Goal: Use online tool/utility: Utilize a website feature to perform a specific function

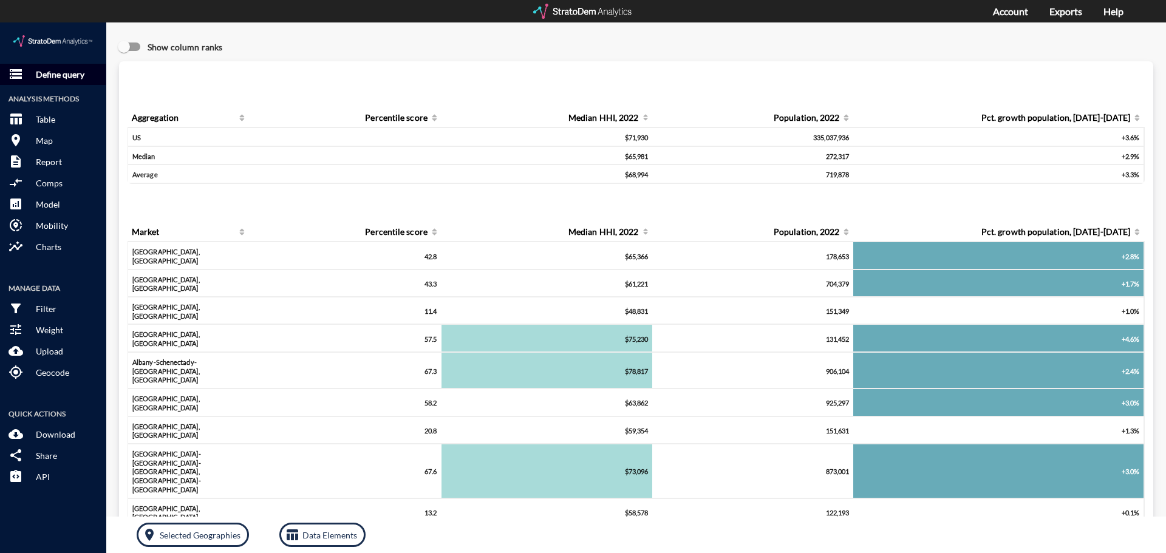
click p "Define query"
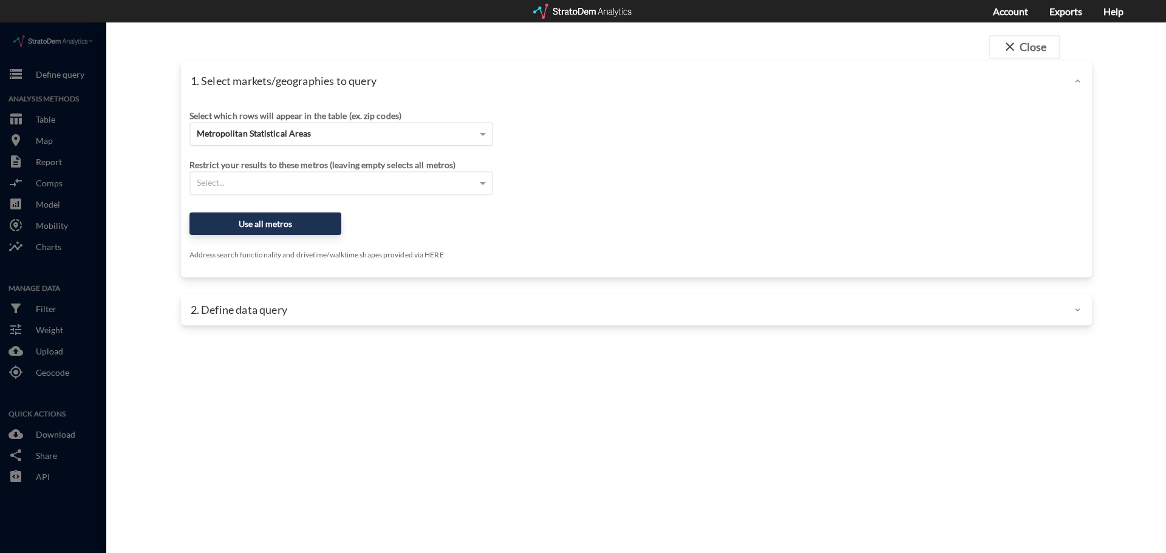
click div "Metropolitan Statistical Areas"
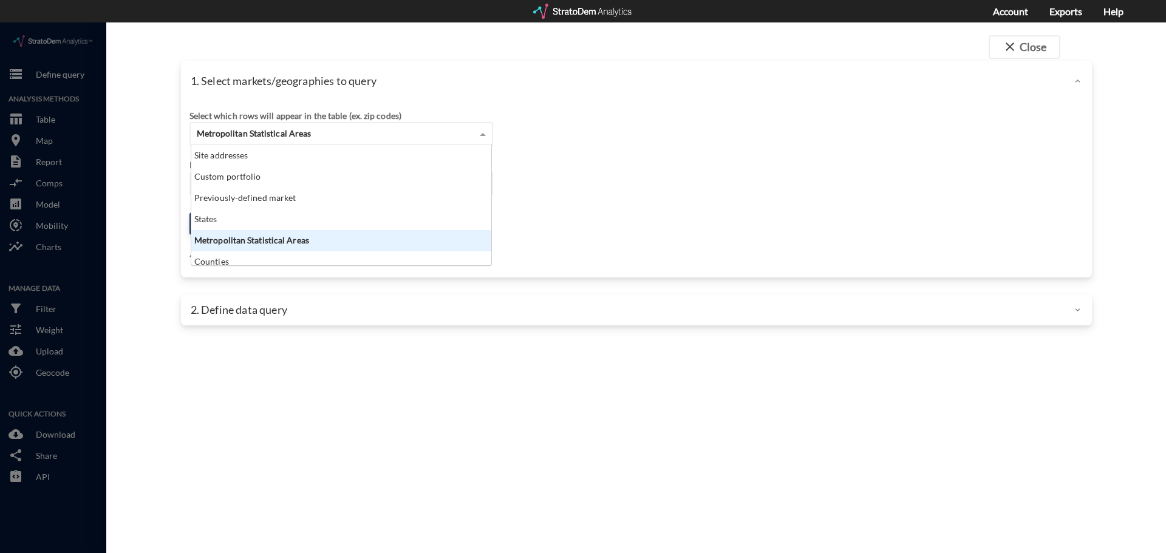
scroll to position [111, 293]
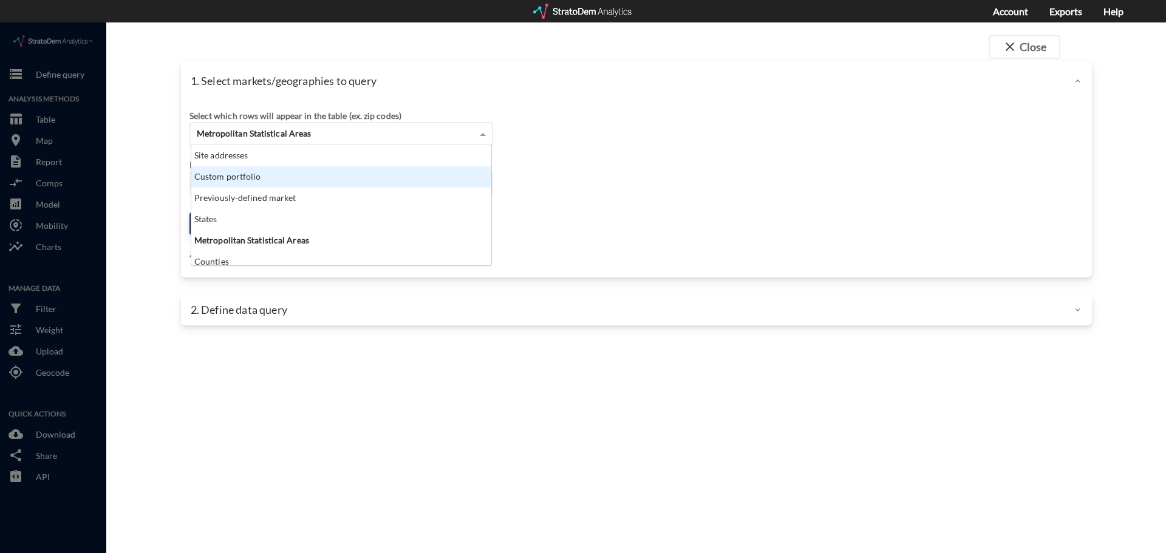
click div "Custom portfolio"
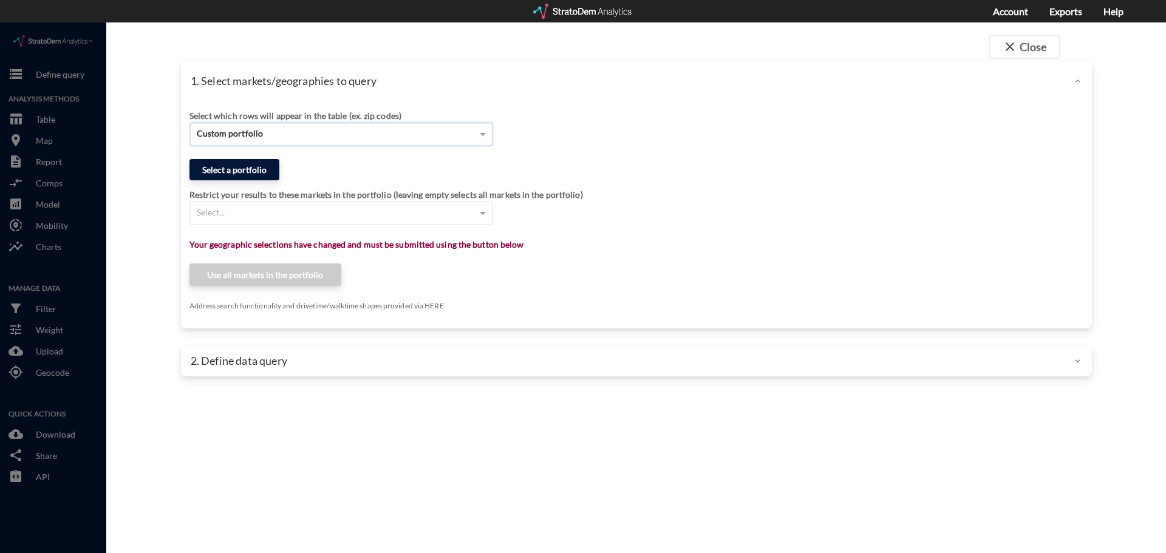
click button "Select a portfolio"
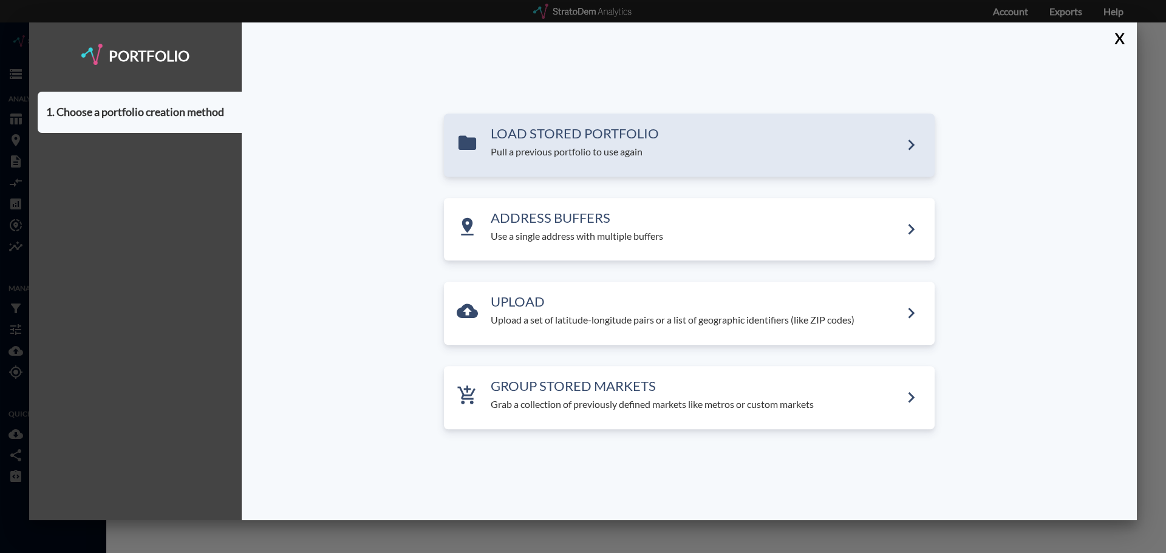
click at [572, 142] on div "LOAD STORED PORTFOLIO Pull a previous portfolio to use again" at bounding box center [696, 142] width 410 height 33
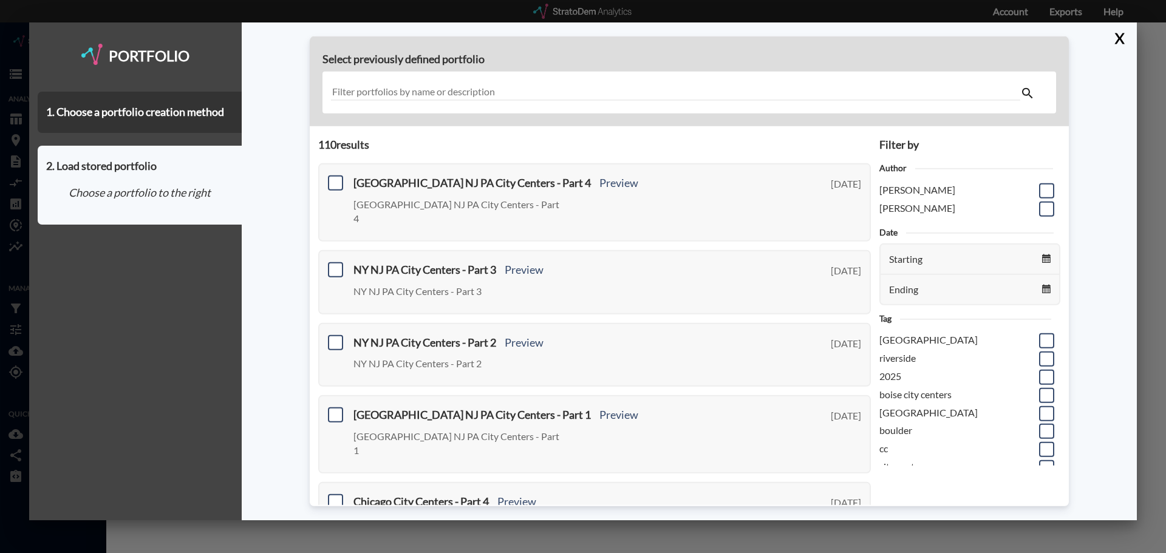
click at [424, 88] on input "text" at bounding box center [675, 92] width 689 height 16
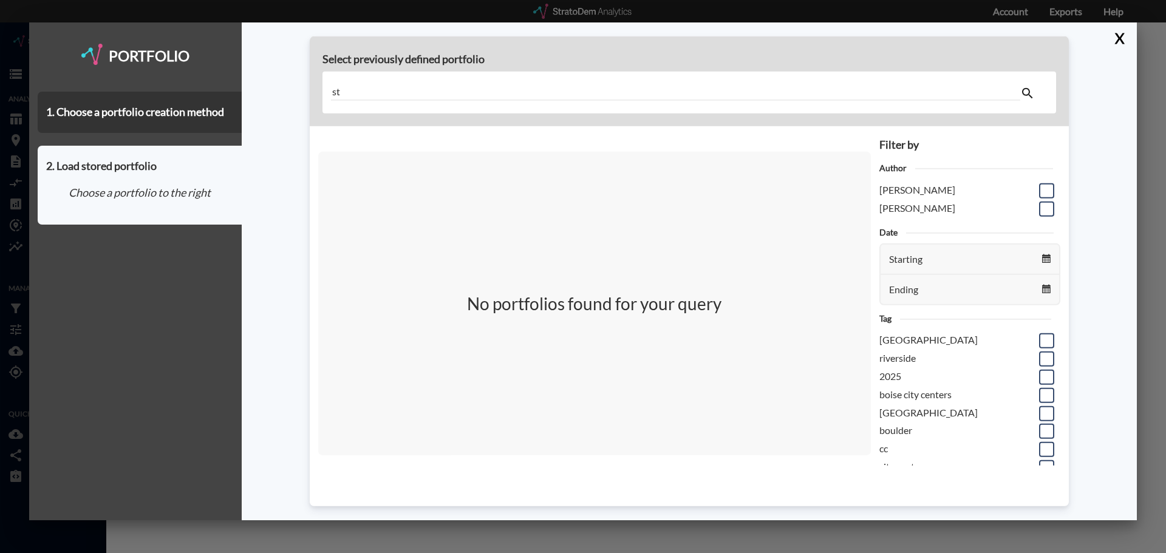
type input "s"
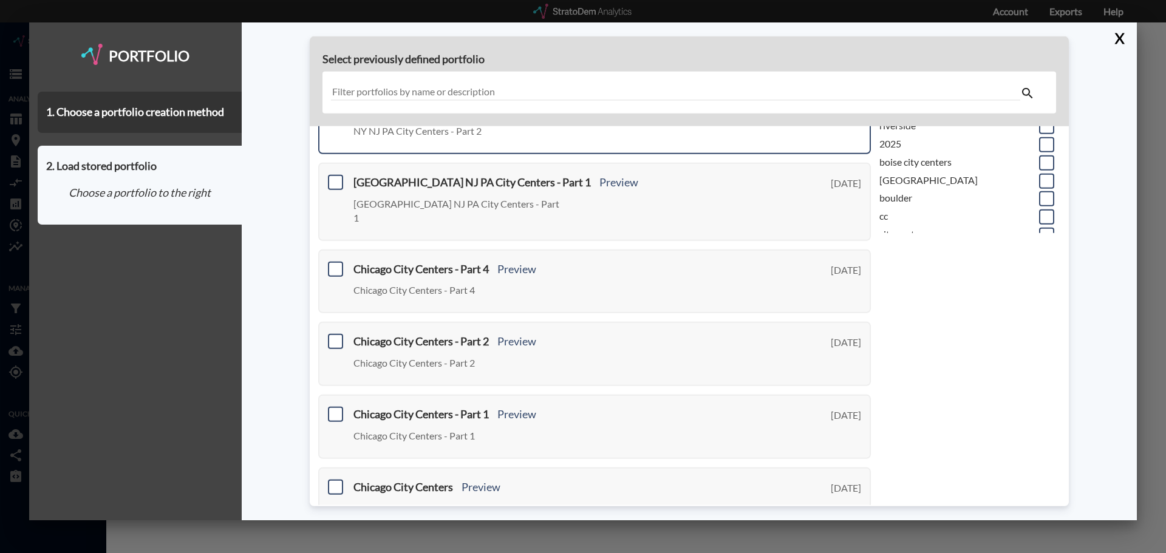
scroll to position [0, 0]
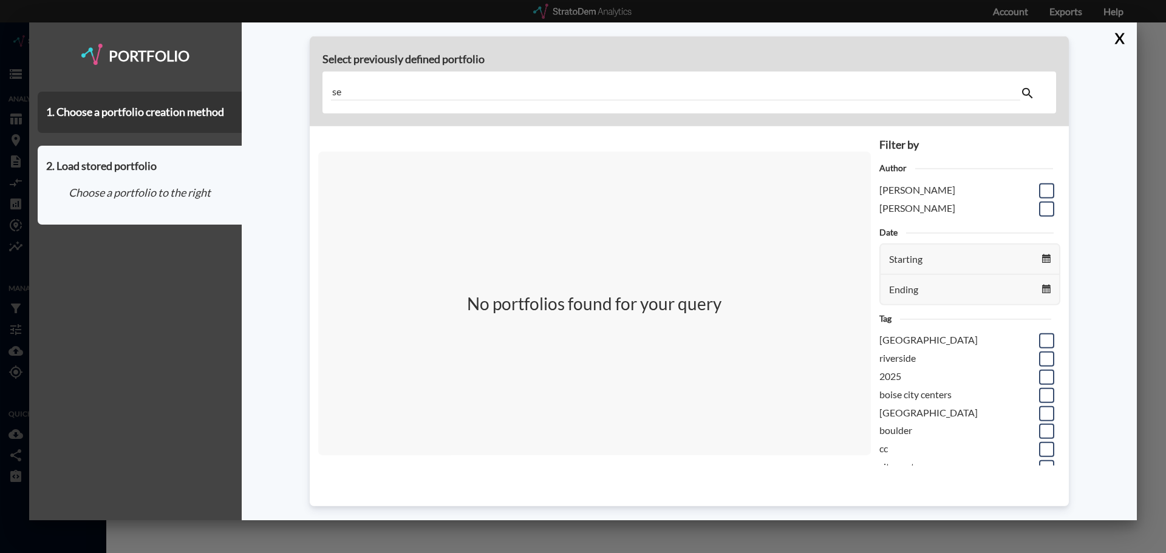
type input "s"
type input "r"
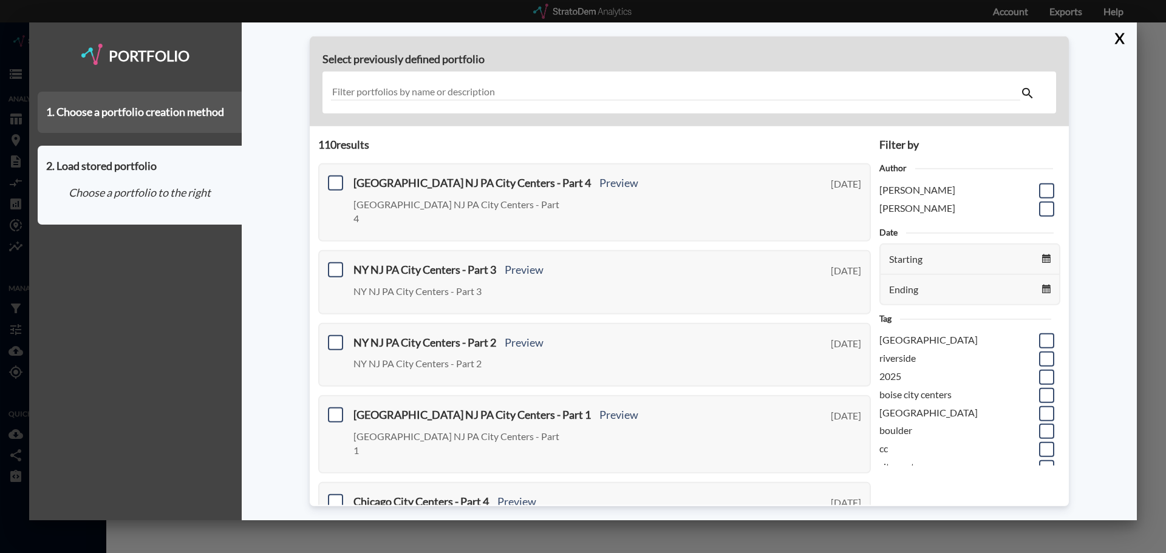
click at [112, 123] on div "1. Choose a portfolio creation method" at bounding box center [140, 112] width 204 height 41
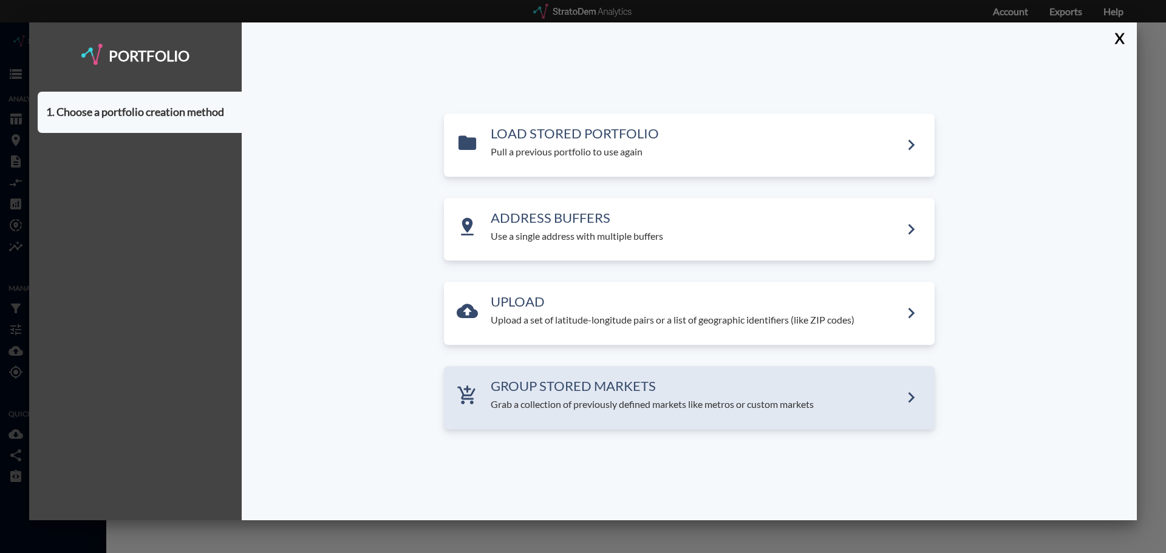
click at [504, 377] on div "GROUP STORED MARKETS Grab a collection of previously defined markets like metro…" at bounding box center [689, 397] width 491 height 63
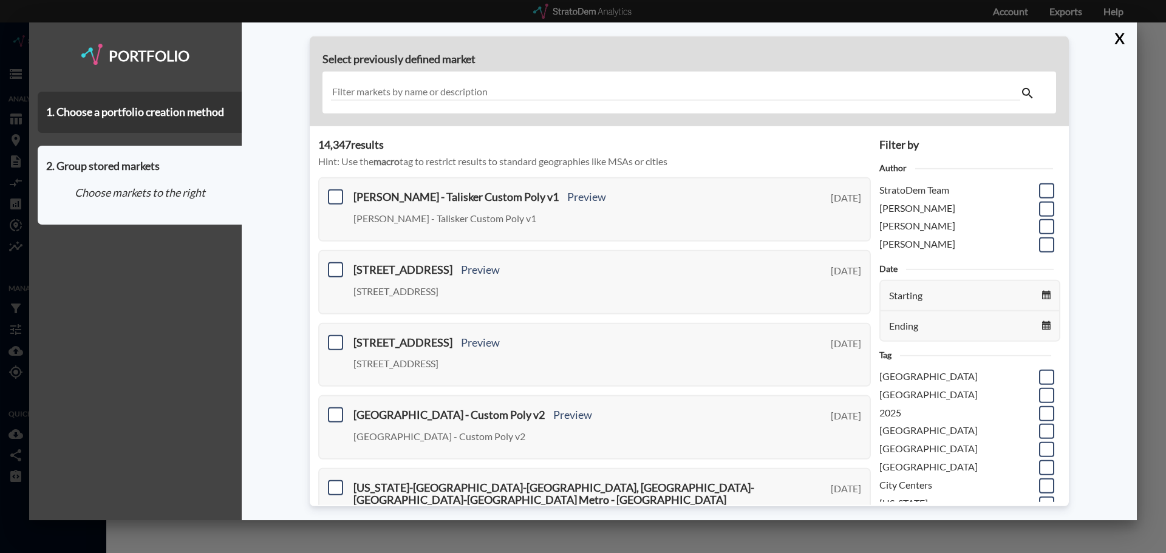
click at [403, 94] on input "text" at bounding box center [675, 92] width 689 height 16
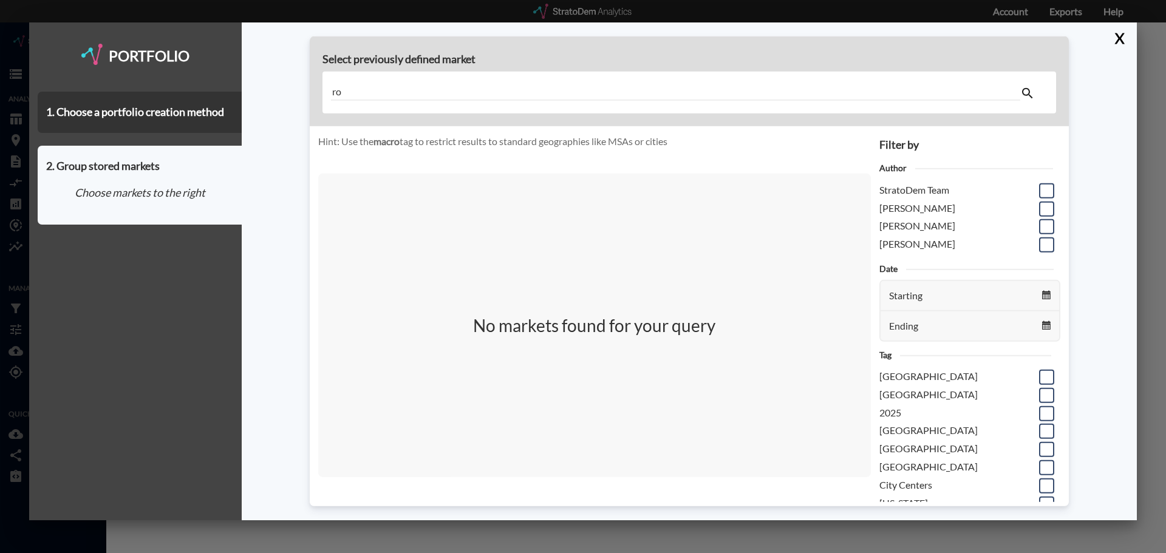
type input "r"
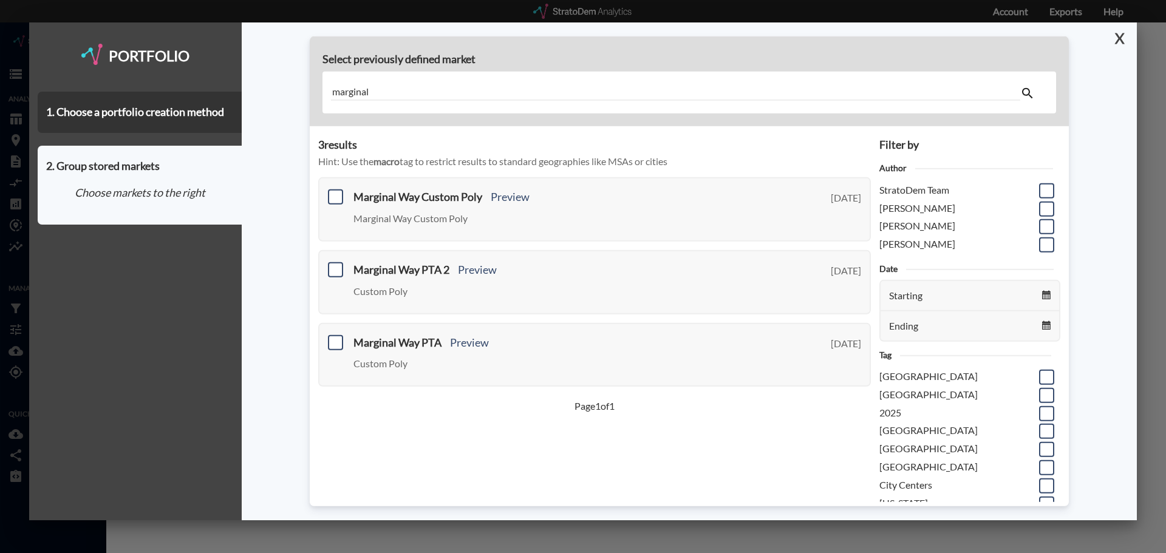
type input "marginal"
click at [1124, 32] on button "X" at bounding box center [1117, 38] width 21 height 32
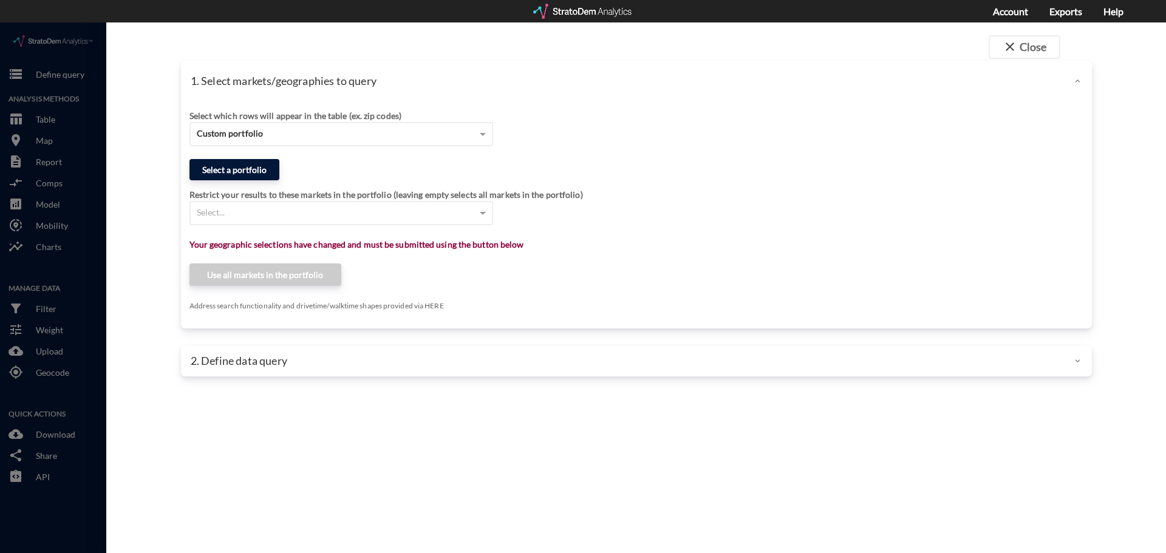
click button "Select a portfolio"
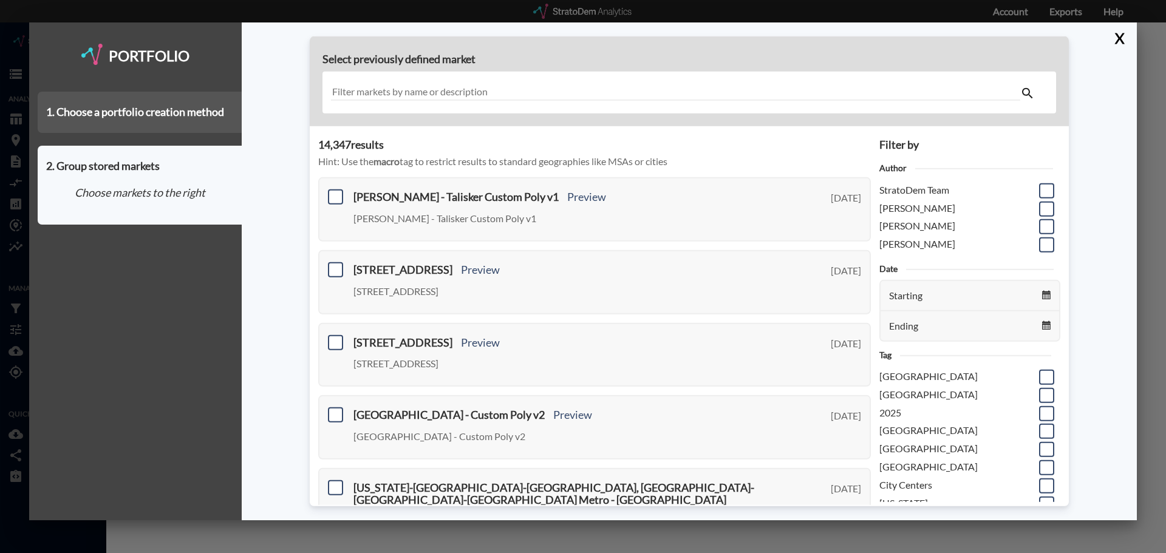
click at [162, 120] on div "1. Choose a portfolio creation method" at bounding box center [140, 112] width 204 height 41
